Goal: Download file/media

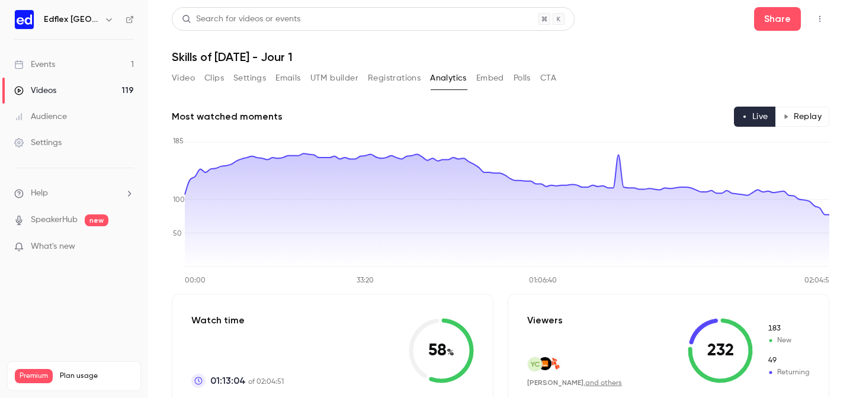
click at [385, 79] on button "Registrations" at bounding box center [394, 78] width 53 height 19
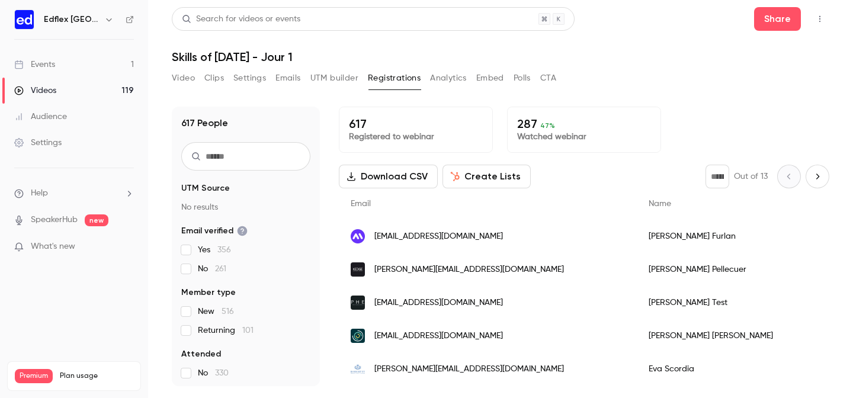
click at [70, 53] on link "Events 1" at bounding box center [74, 65] width 148 height 26
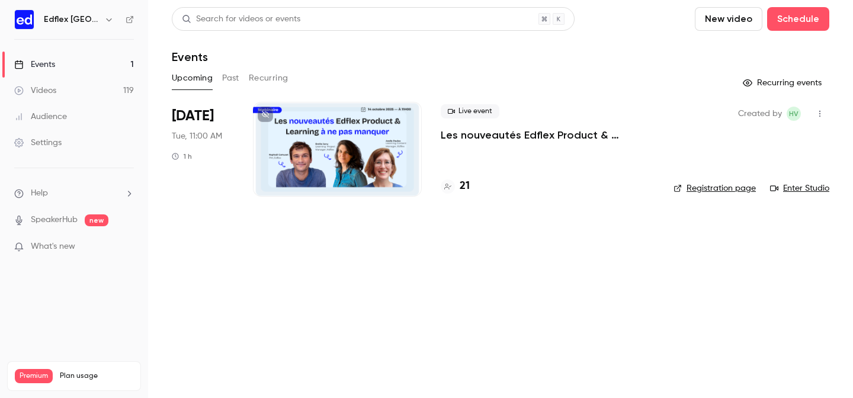
click at [229, 80] on button "Past" at bounding box center [230, 78] width 17 height 19
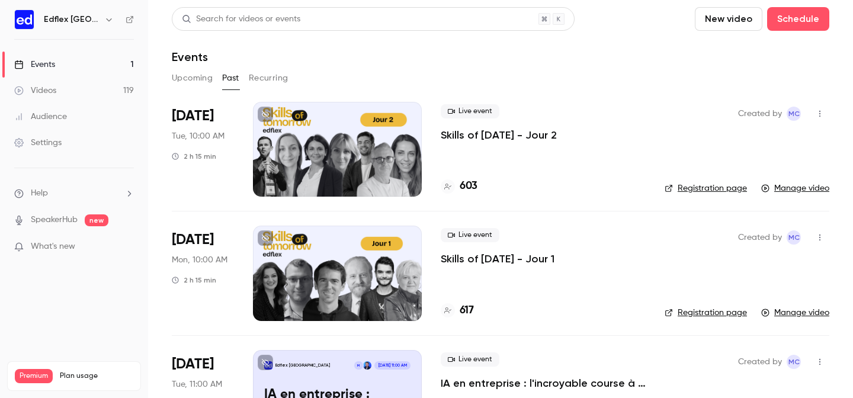
click at [350, 155] on div at bounding box center [337, 149] width 169 height 95
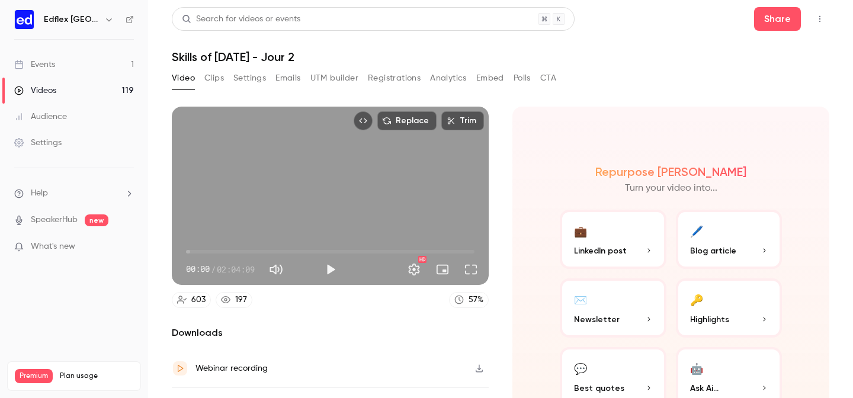
click at [58, 67] on link "Events 1" at bounding box center [74, 65] width 148 height 26
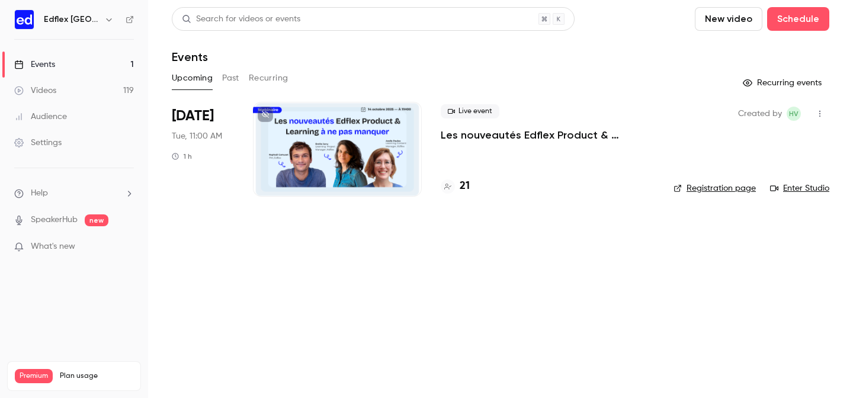
click at [229, 77] on button "Past" at bounding box center [230, 78] width 17 height 19
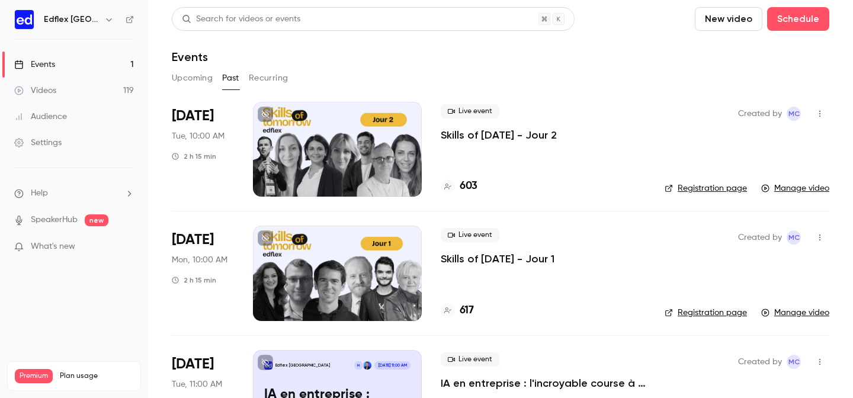
click at [329, 286] on div at bounding box center [337, 273] width 169 height 95
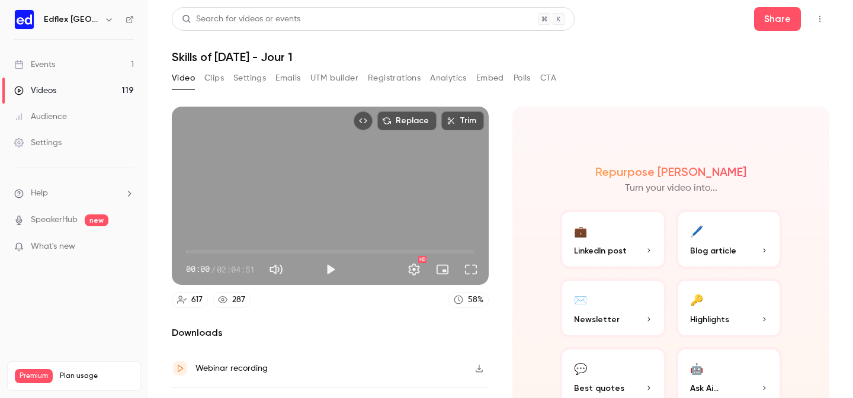
click at [333, 81] on button "UTM builder" at bounding box center [334, 78] width 48 height 19
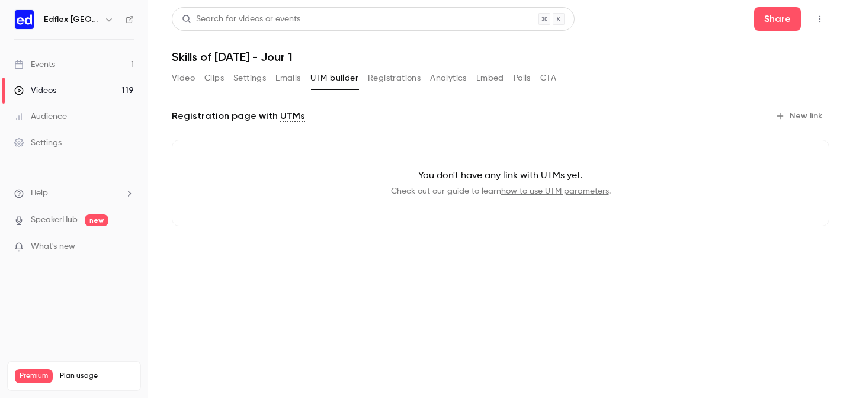
click at [189, 80] on button "Video" at bounding box center [183, 78] width 23 height 19
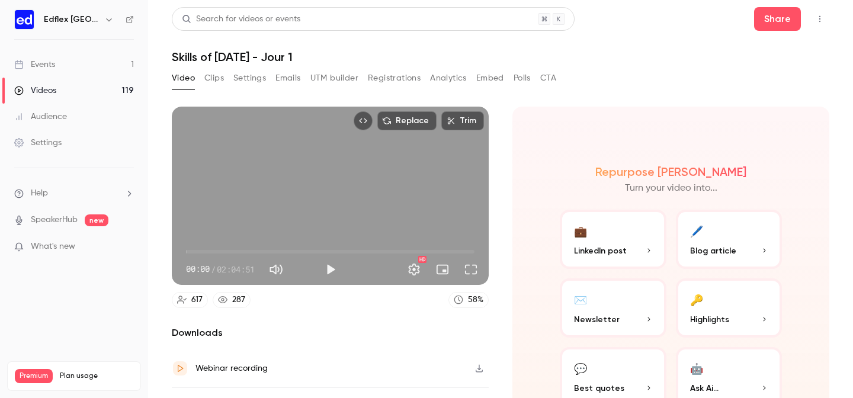
click at [404, 81] on button "Registrations" at bounding box center [394, 78] width 53 height 19
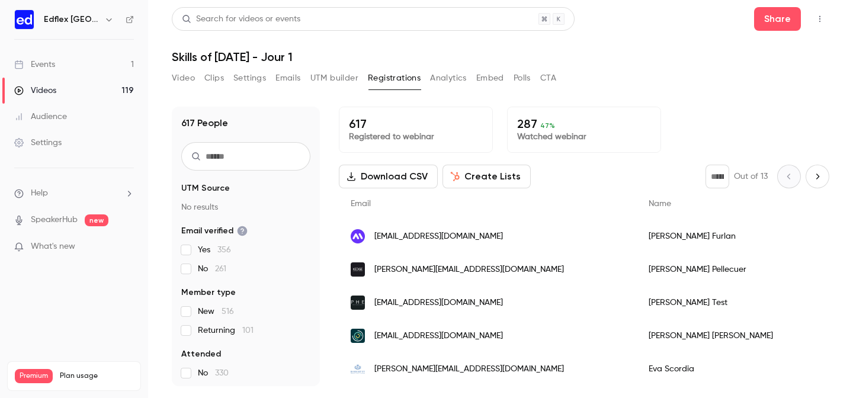
click at [415, 179] on button "Download CSV" at bounding box center [388, 177] width 99 height 24
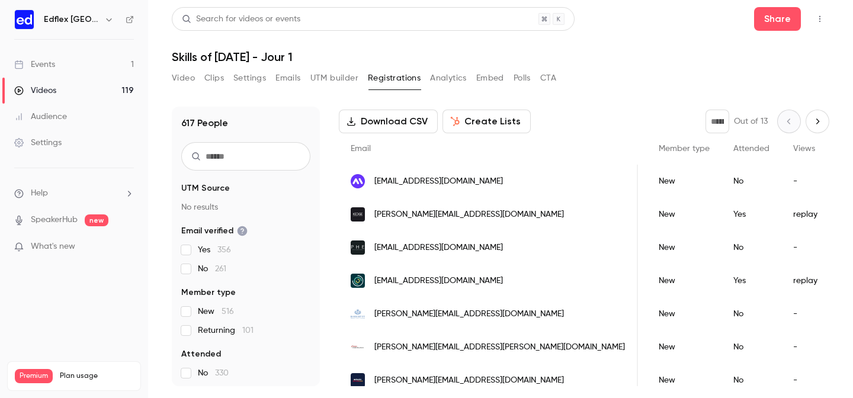
scroll to position [0, 252]
click at [82, 62] on link "Events 1" at bounding box center [74, 65] width 148 height 26
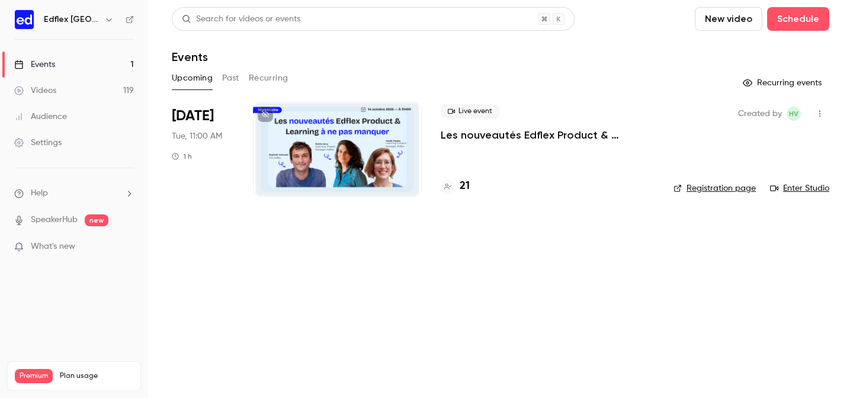
click at [232, 76] on button "Past" at bounding box center [230, 78] width 17 height 19
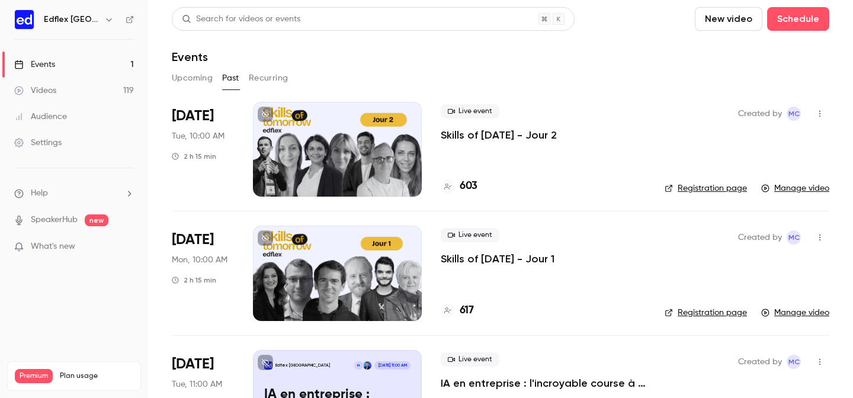
click at [437, 151] on li "[DATE] Tue, 10:00 AM 2 h 15 min Live event Skills of [DATE] - Jour 2 603 Create…" at bounding box center [500, 156] width 657 height 109
click at [445, 133] on p "Skills of [DATE] - Jour 2" at bounding box center [499, 135] width 116 height 14
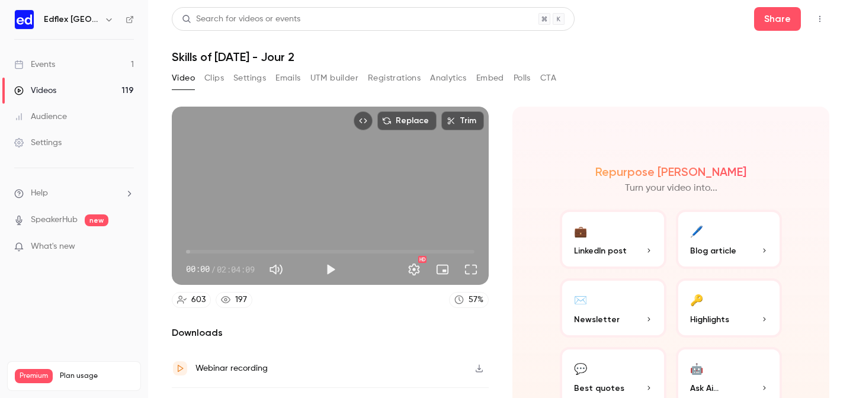
click at [406, 75] on button "Registrations" at bounding box center [394, 78] width 53 height 19
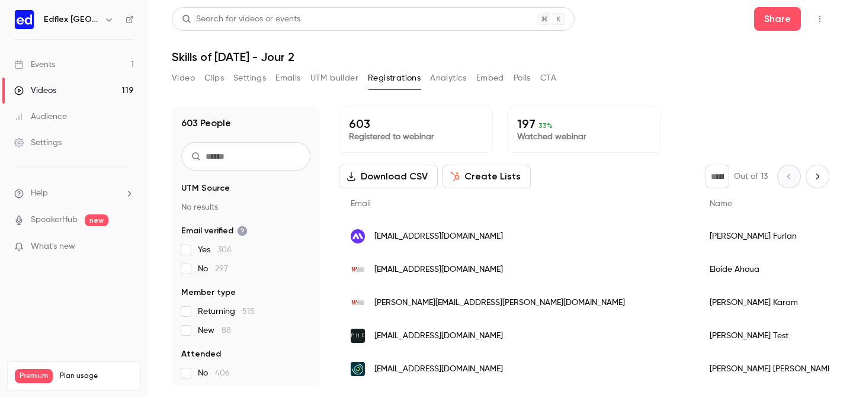
click at [397, 180] on button "Download CSV" at bounding box center [388, 177] width 99 height 24
